Goal: Task Accomplishment & Management: Complete application form

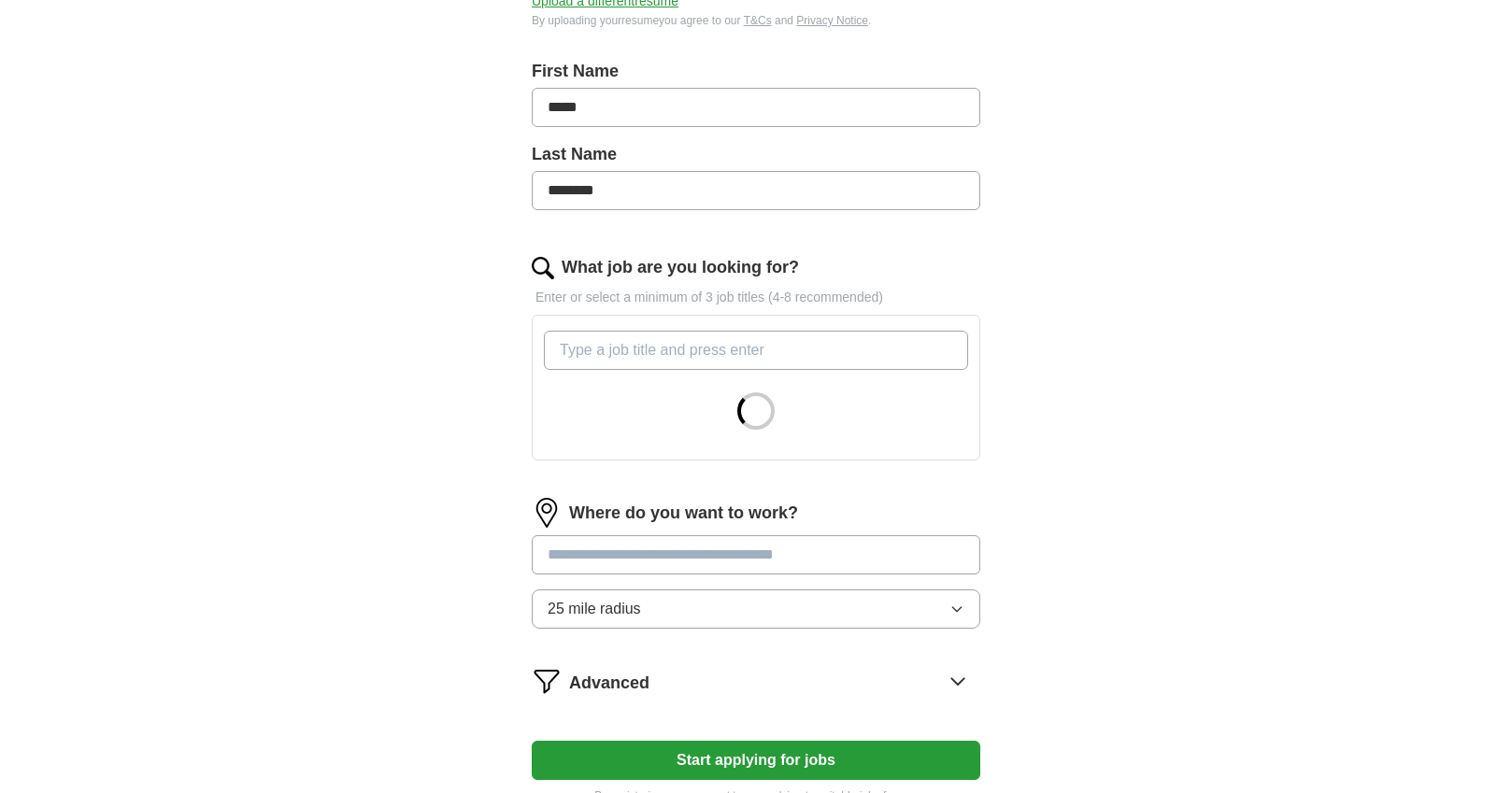
scroll to position [374, 0]
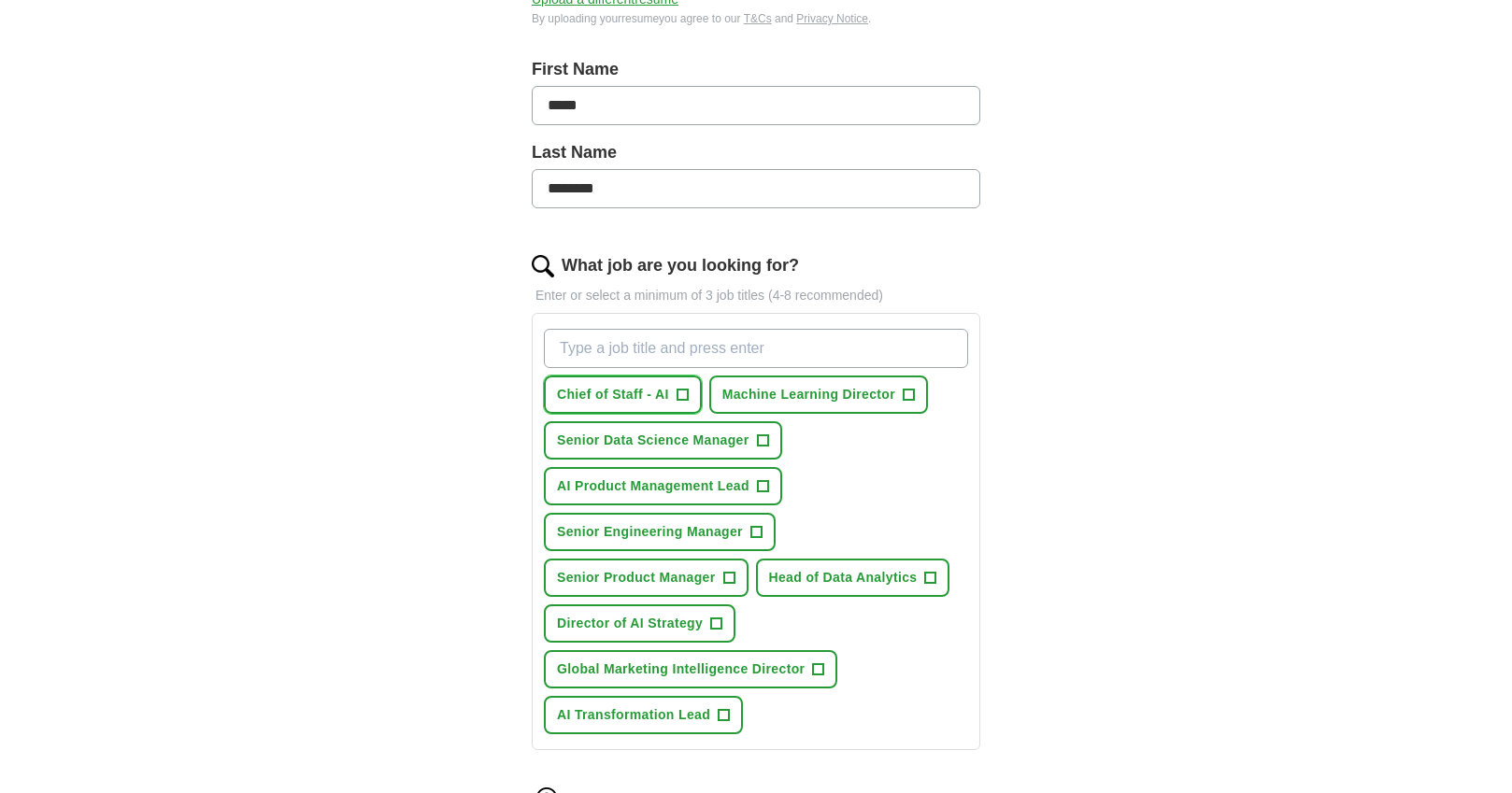
click at [614, 399] on span "Chief of Staff - AI" at bounding box center [613, 394] width 112 height 20
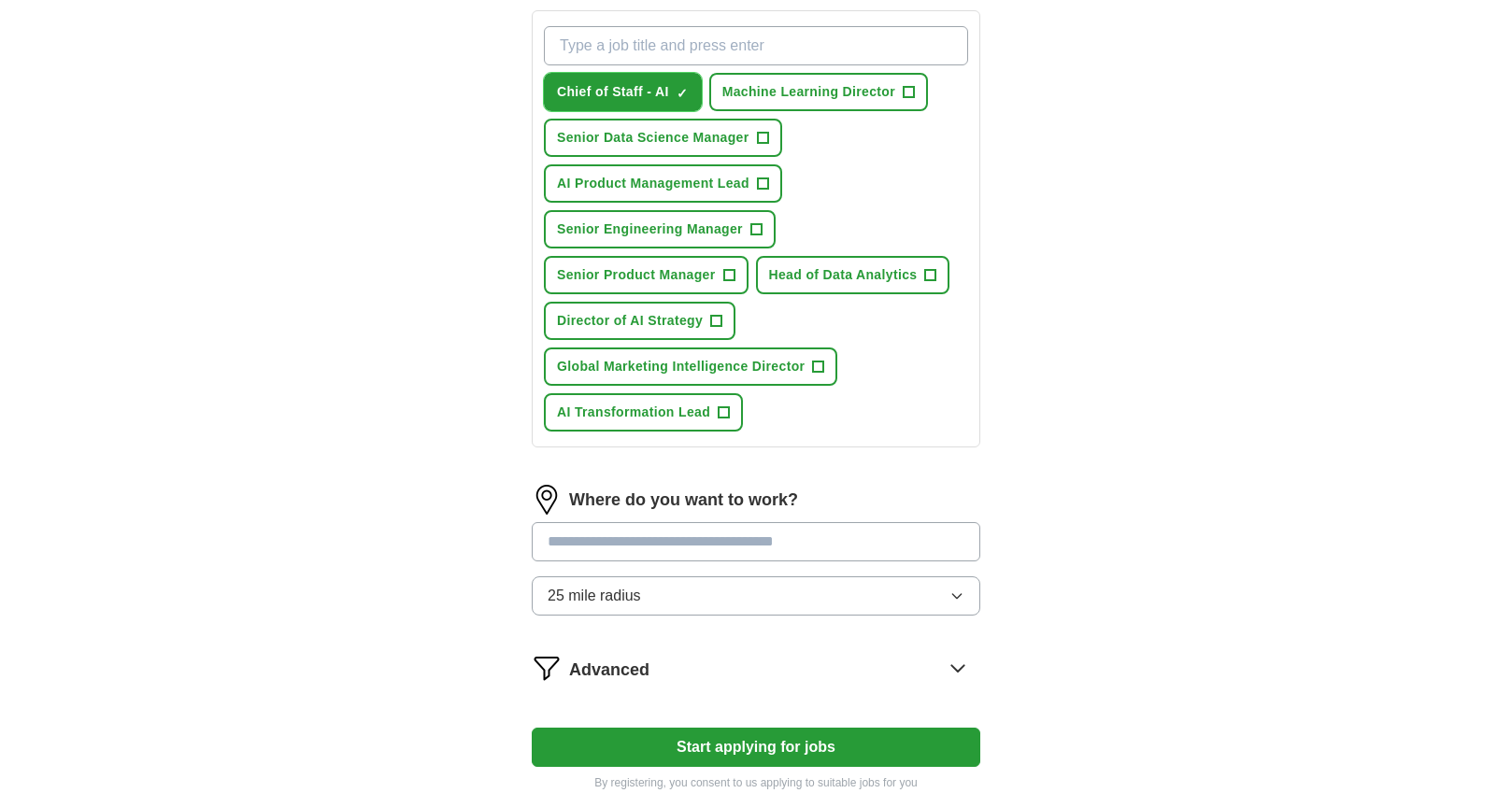
scroll to position [659, 0]
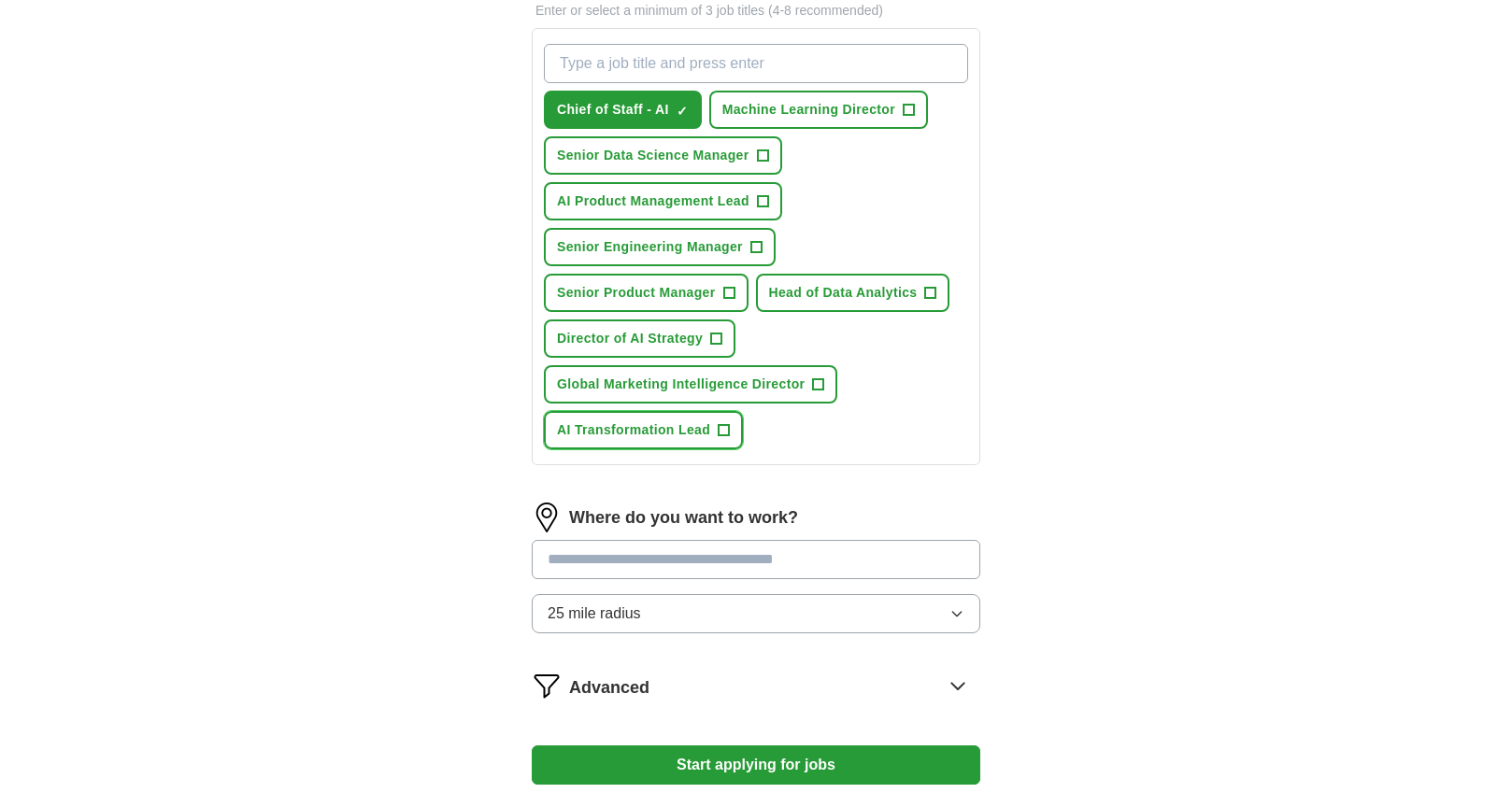
click at [696, 434] on span "AI Transformation Lead" at bounding box center [634, 430] width 154 height 20
click at [843, 297] on span "Head of Data Analytics" at bounding box center [843, 293] width 149 height 20
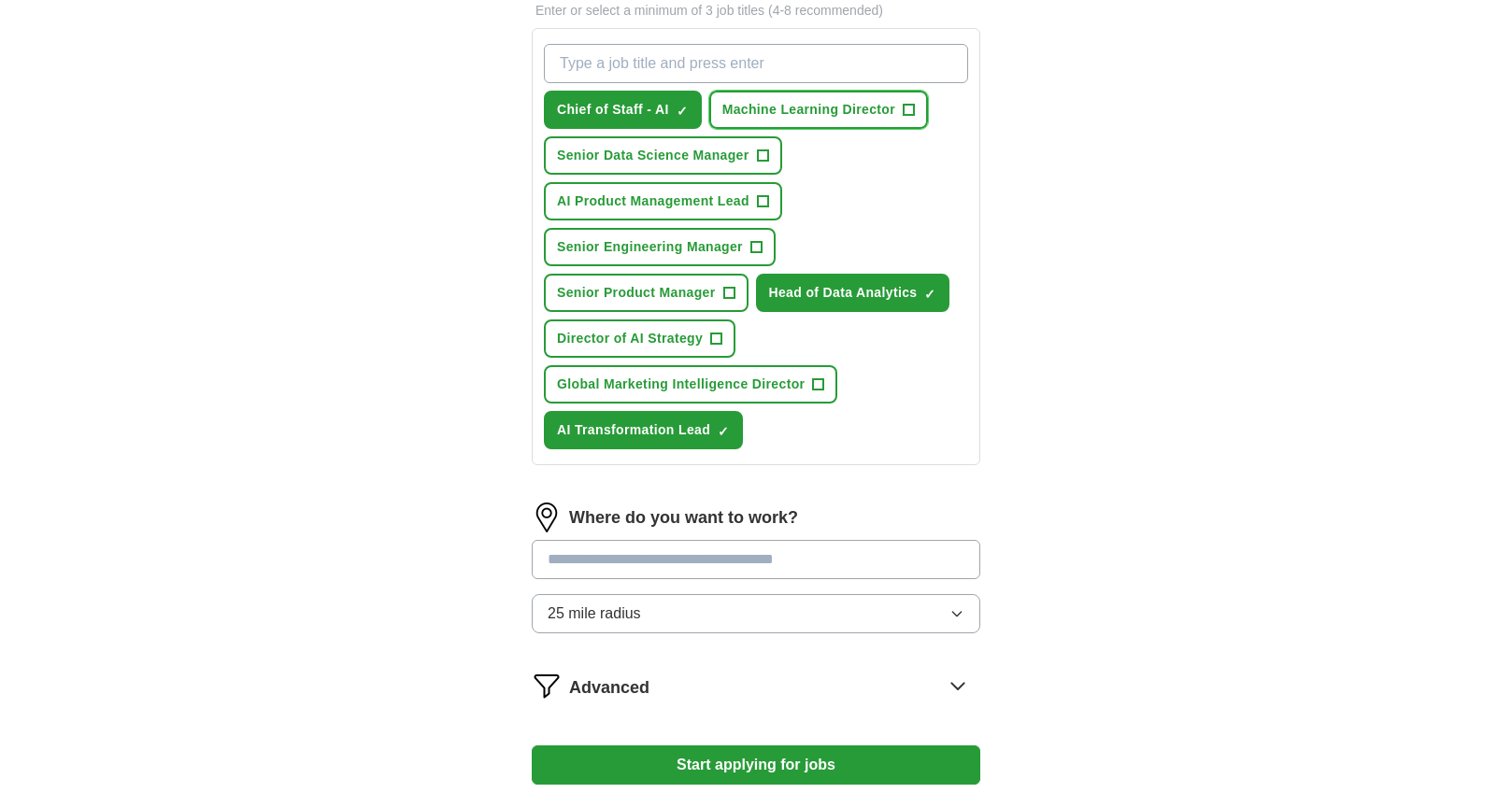
click at [803, 103] on span "Machine Learning Director" at bounding box center [809, 109] width 173 height 20
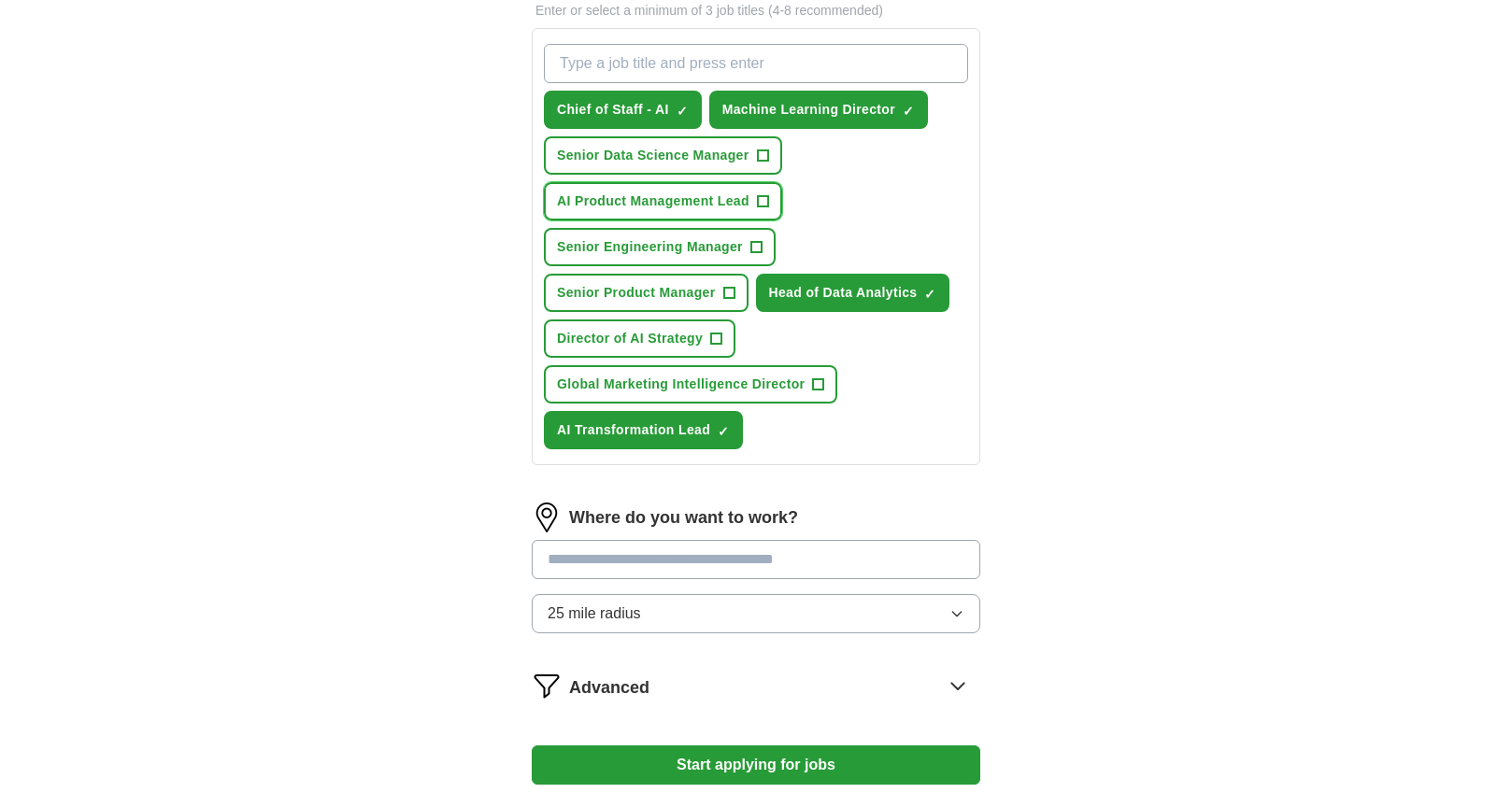
click at [651, 204] on span "AI Product Management Lead" at bounding box center [653, 201] width 192 height 20
click at [670, 157] on span "Senior Data Science Manager" at bounding box center [653, 155] width 192 height 20
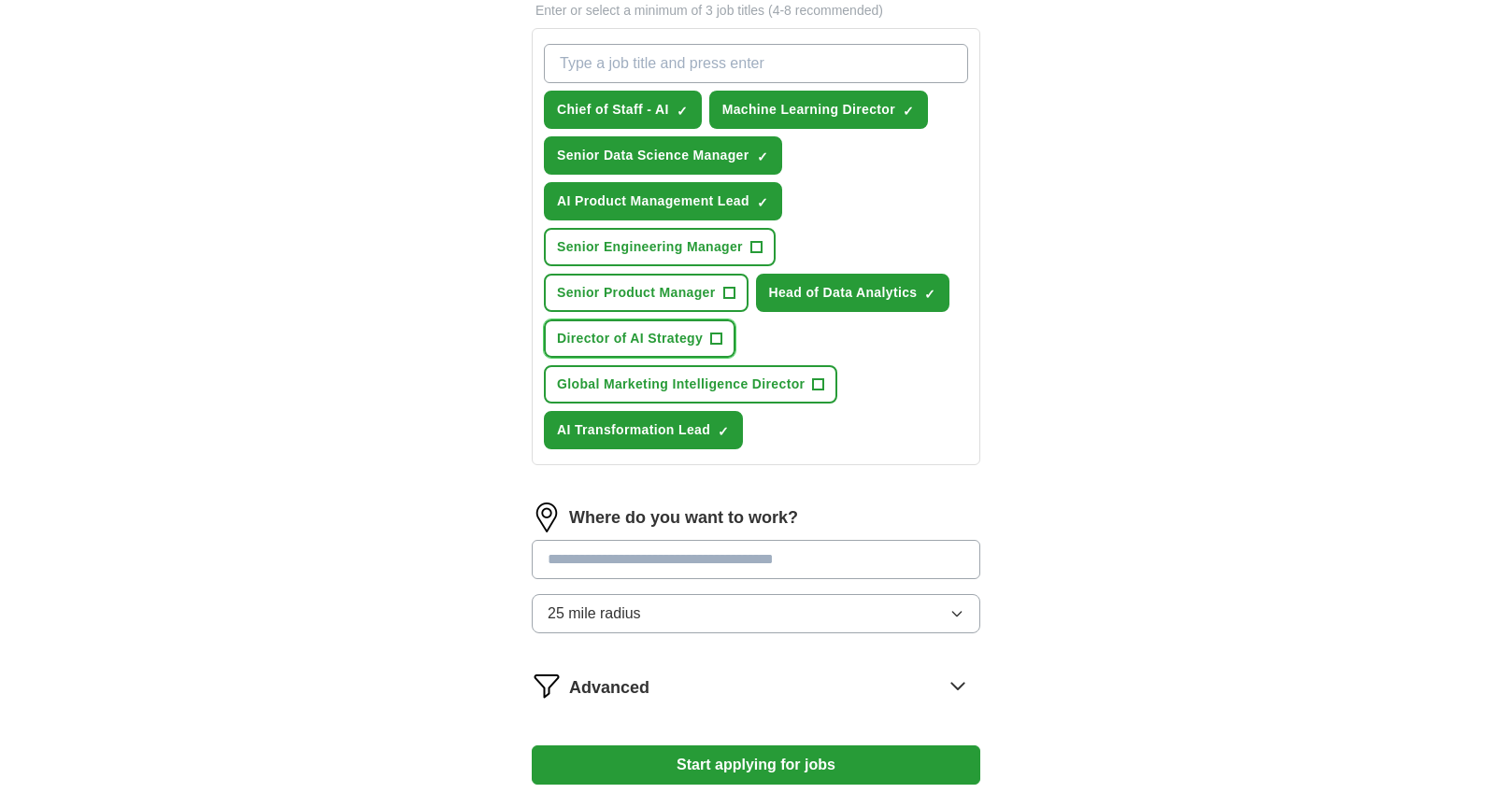
click at [641, 332] on span "Director of AI Strategy" at bounding box center [630, 338] width 146 height 20
click at [641, 384] on span "Global Marketing Intelligence Director" at bounding box center [681, 384] width 247 height 20
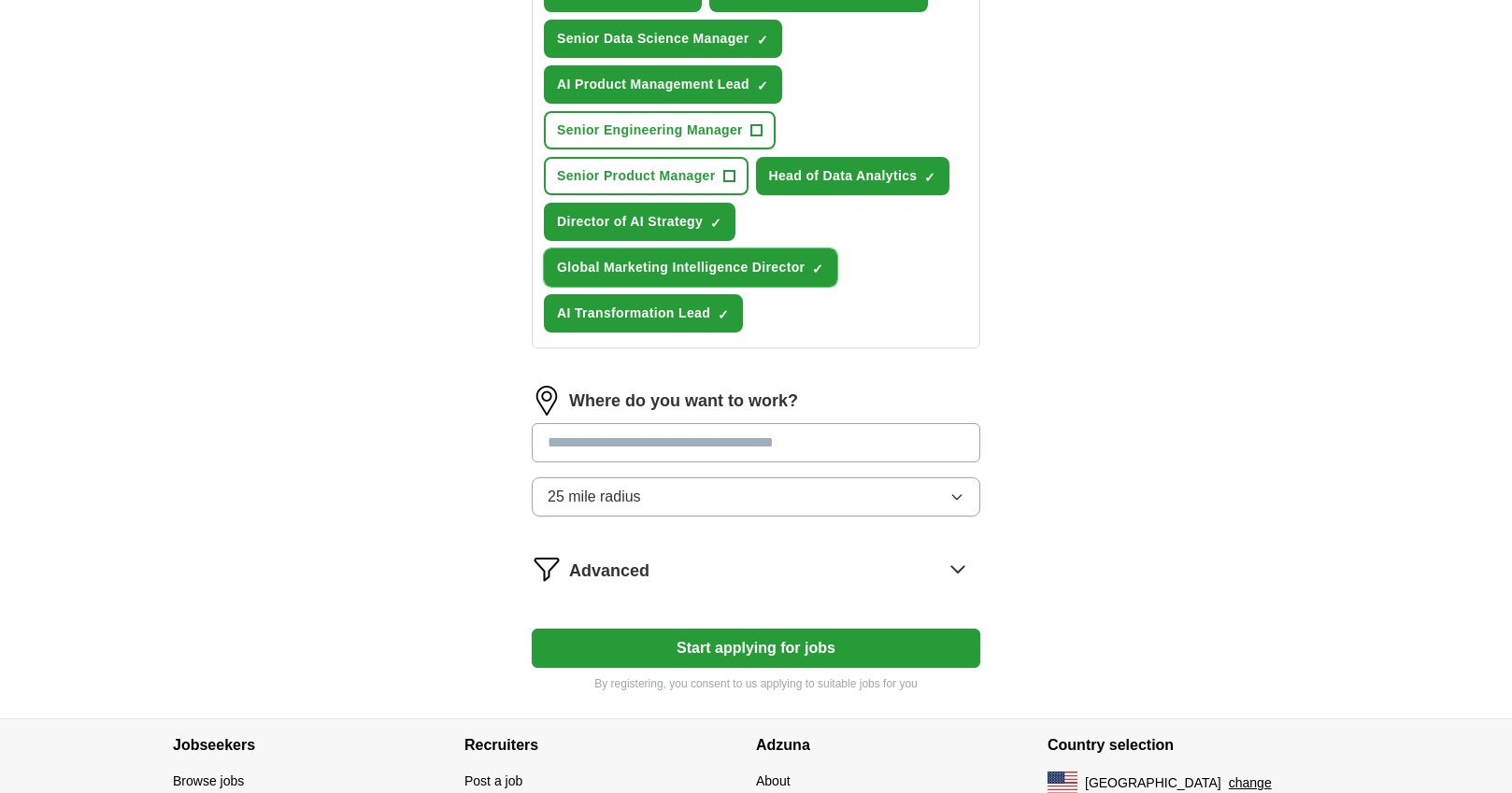
scroll to position [777, 0]
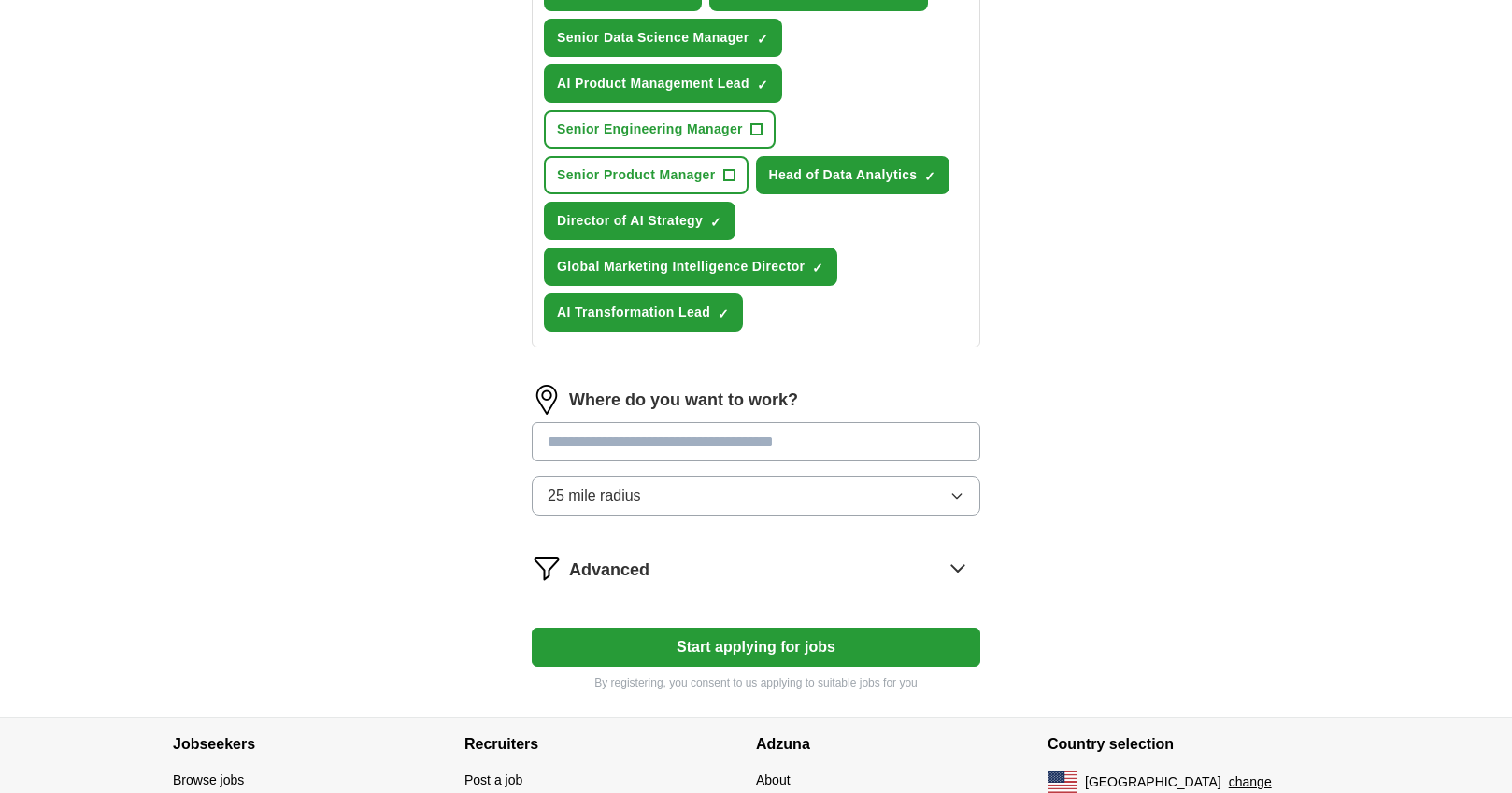
click at [714, 449] on input at bounding box center [756, 442] width 448 height 39
type input "******"
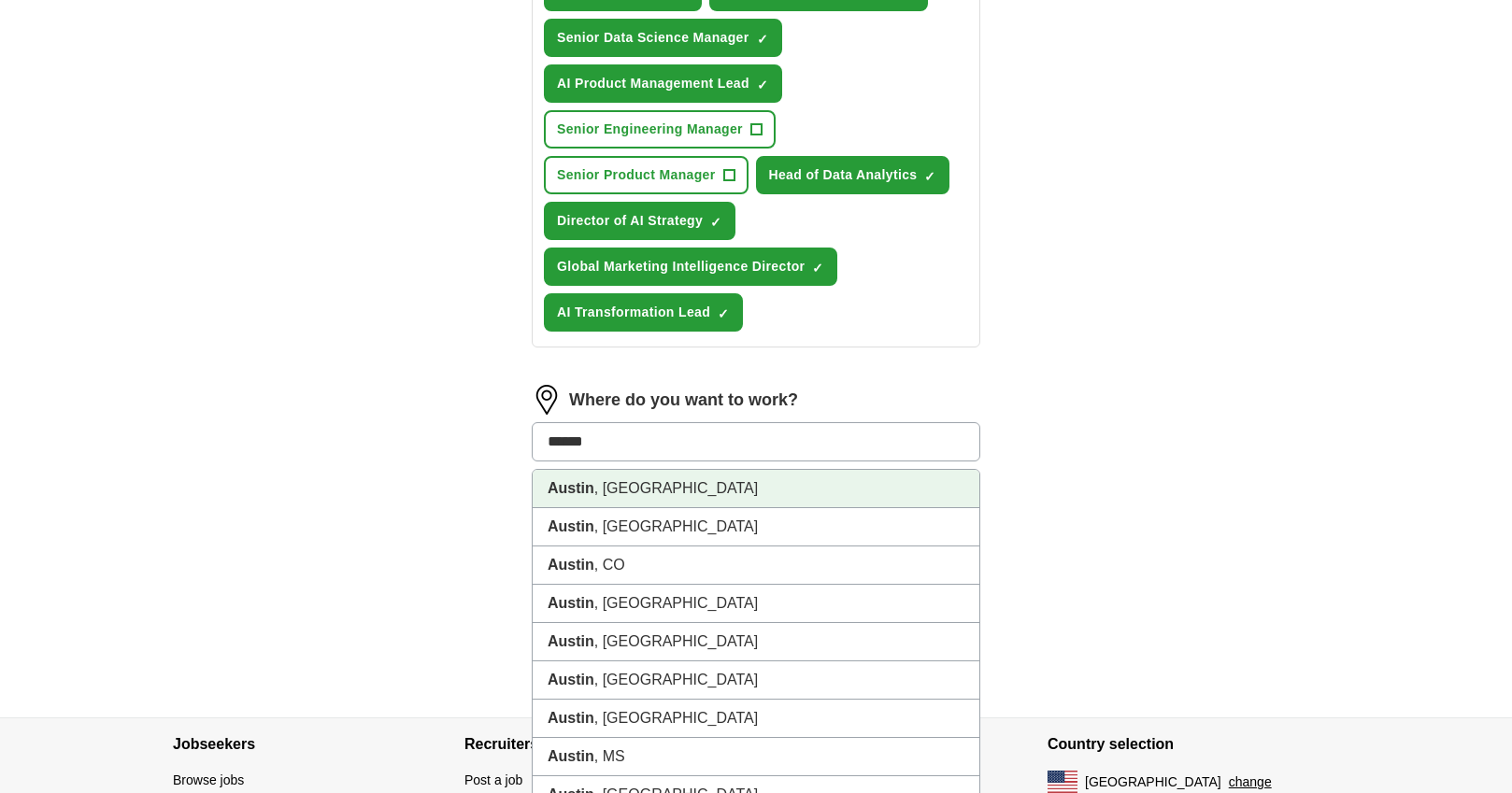
click at [904, 499] on li "[GEOGRAPHIC_DATA] , [GEOGRAPHIC_DATA]" at bounding box center [756, 489] width 446 height 38
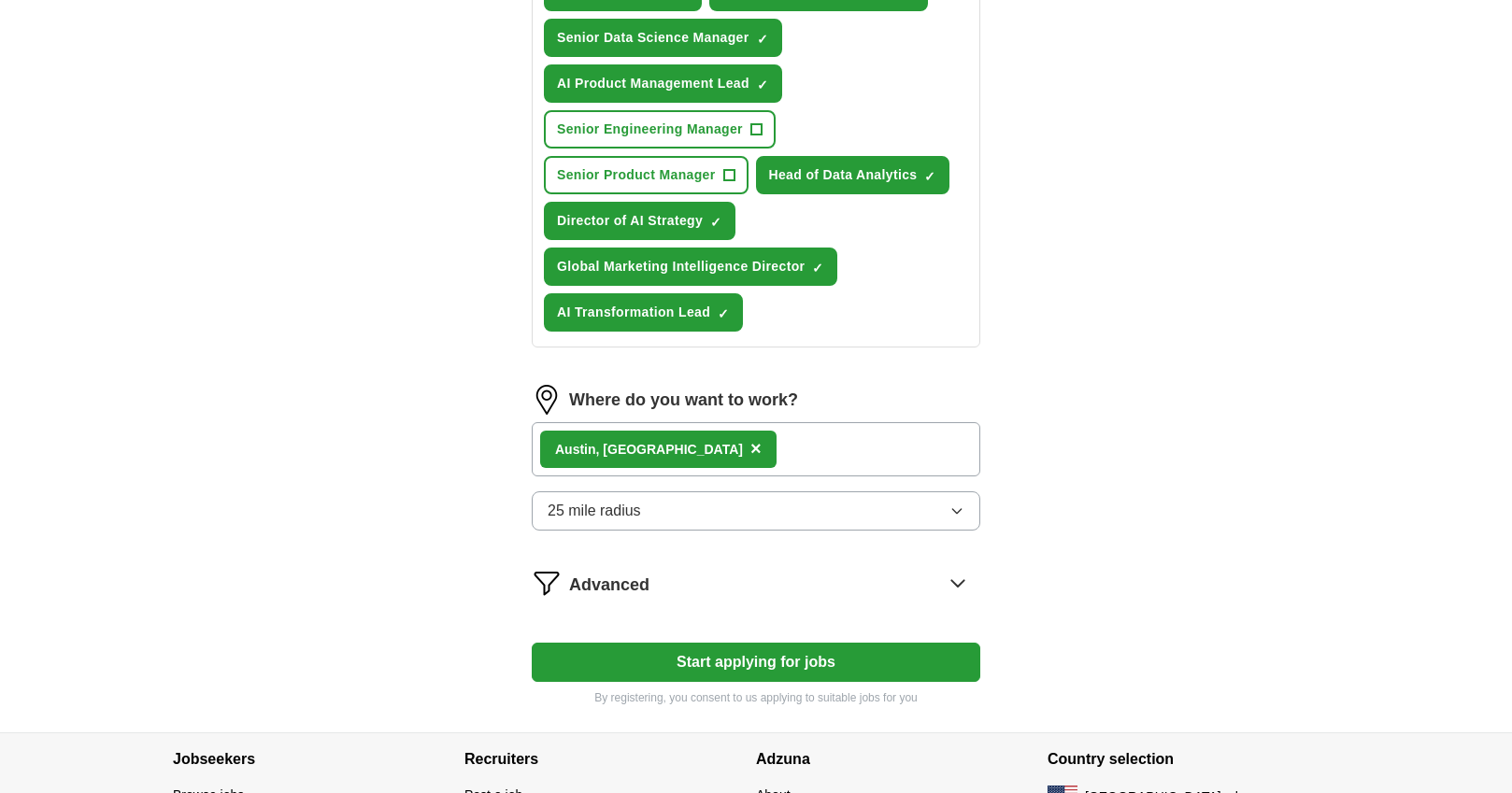
click at [964, 513] on button "25 mile radius" at bounding box center [756, 511] width 448 height 39
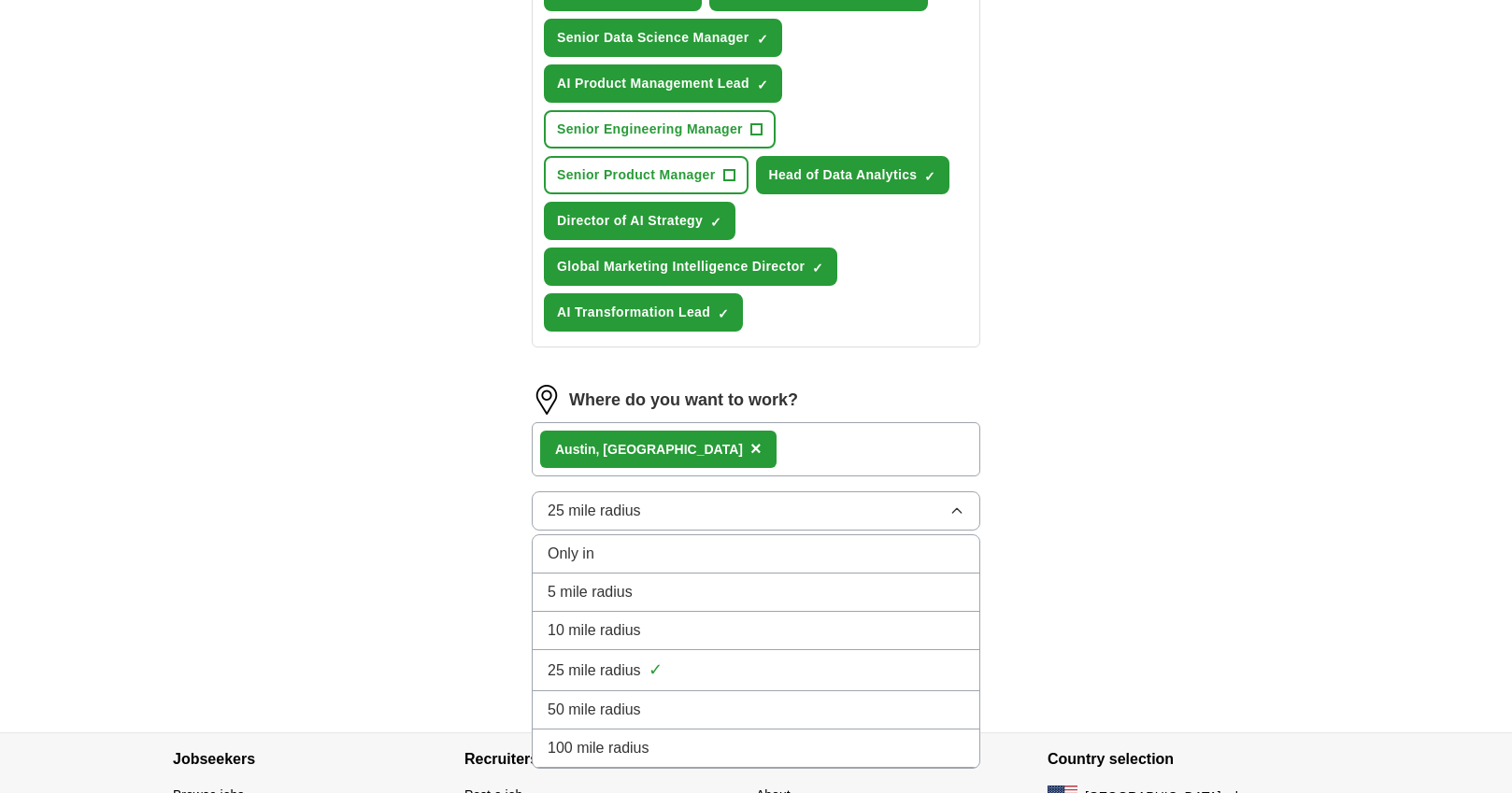
click at [856, 737] on div "100 mile radius" at bounding box center [756, 748] width 417 height 23
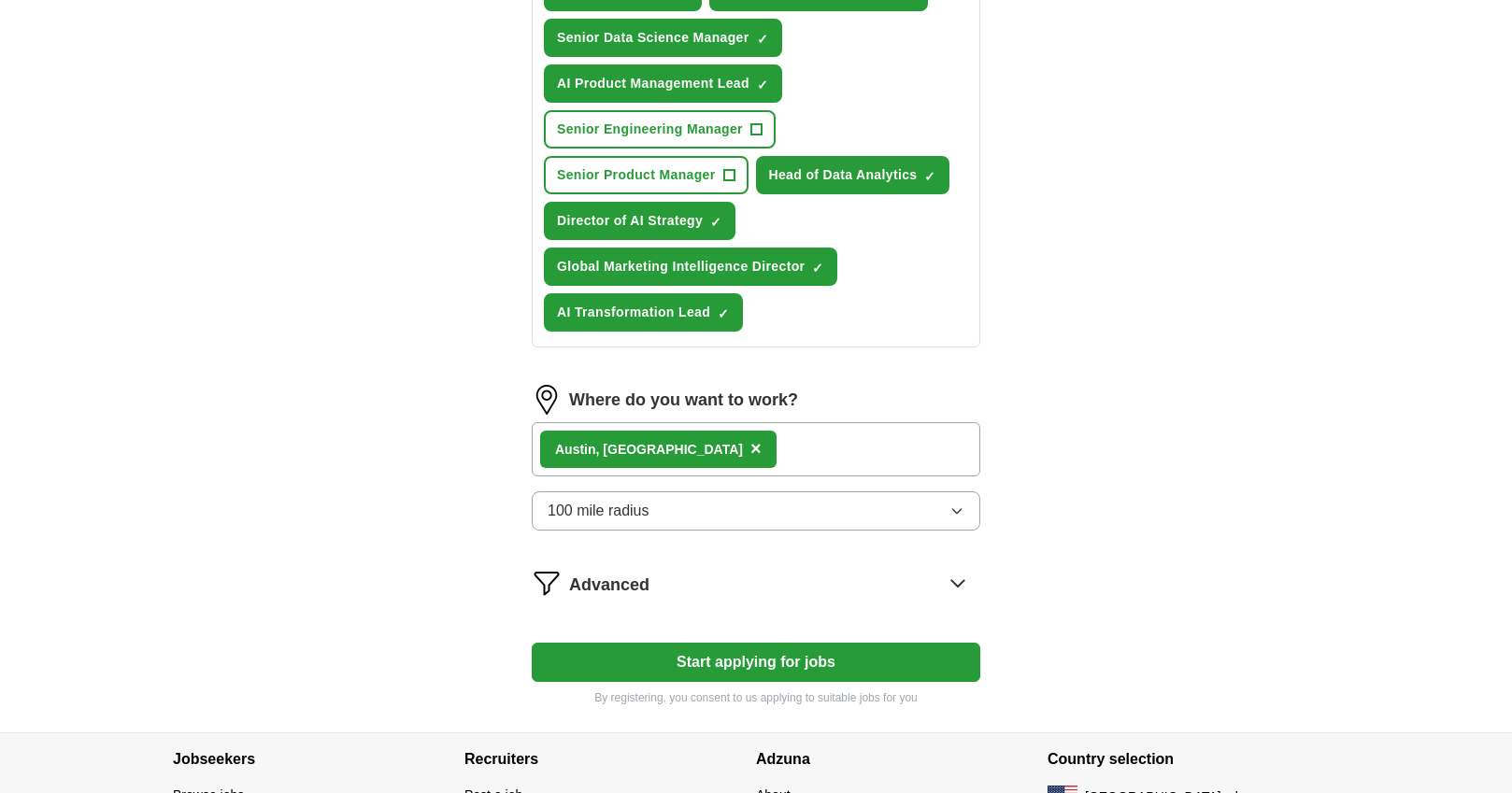
click at [1014, 604] on div "Let ApplyIQ do the hard work of searching and applying for jobs. Just tell us w…" at bounding box center [756, 58] width 598 height 1348
click at [790, 669] on button "Start applying for jobs" at bounding box center [756, 661] width 448 height 39
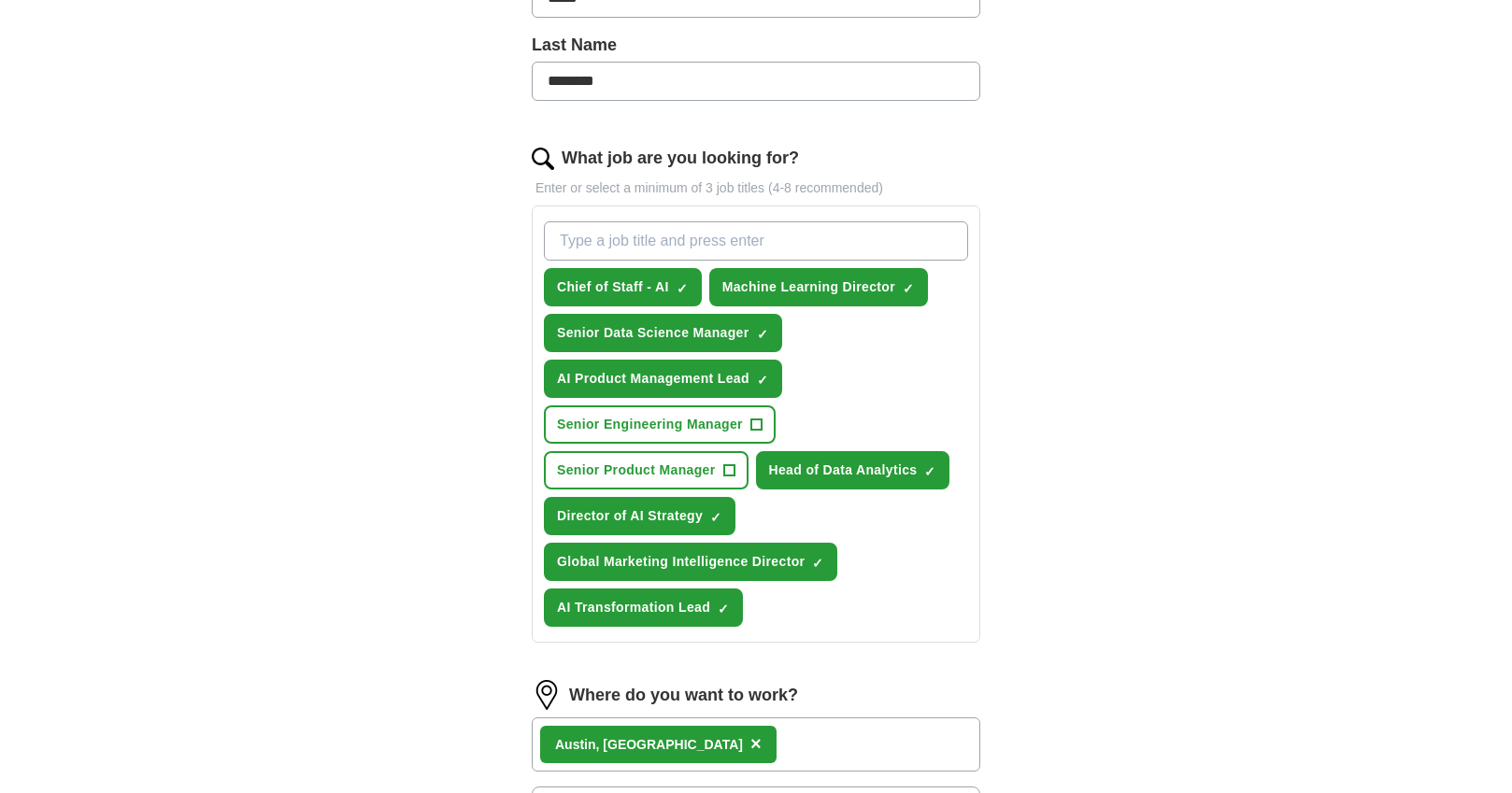
select select "**"
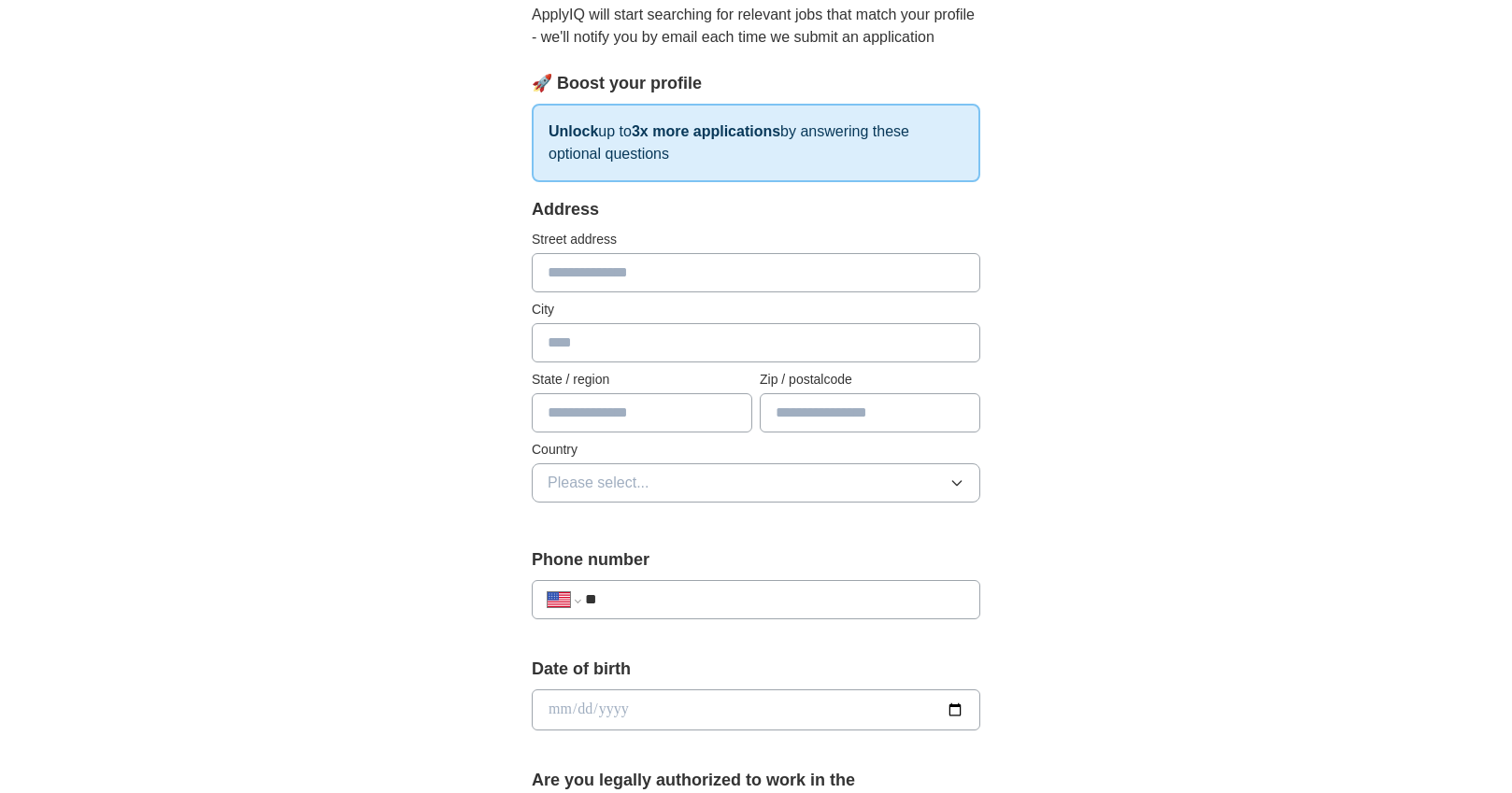
scroll to position [0, 0]
